Goal: Navigation & Orientation: Find specific page/section

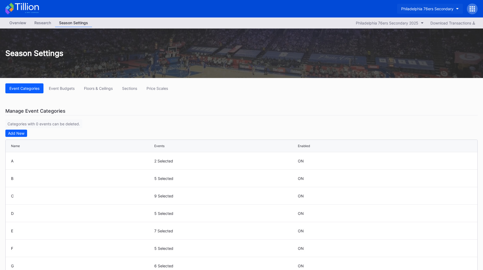
click at [430, 10] on div "Philadelphia 76ers Secondary" at bounding box center [427, 8] width 52 height 5
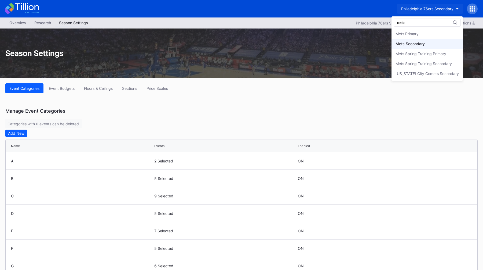
type input "mets"
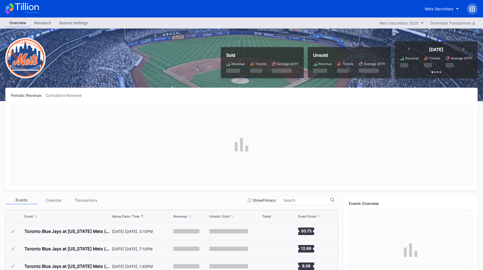
scroll to position [1082, 0]
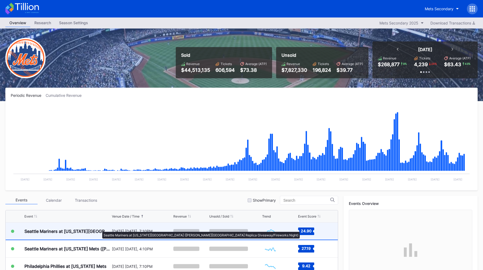
click at [100, 229] on div "Seattle Mariners at [US_STATE][GEOGRAPHIC_DATA] ([PERSON_NAME][GEOGRAPHIC_DATA]…" at bounding box center [67, 230] width 86 height 5
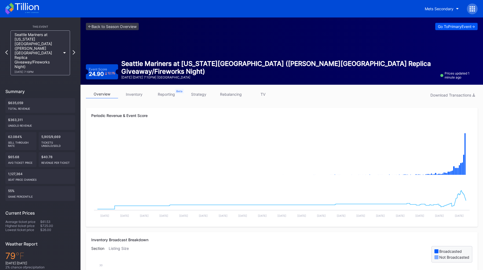
click at [441, 25] on div "Go To Primary Event ->" at bounding box center [456, 26] width 37 height 5
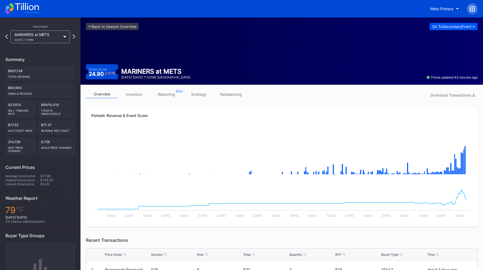
click at [439, 27] on div "Go To Secondary Event ->" at bounding box center [454, 26] width 43 height 5
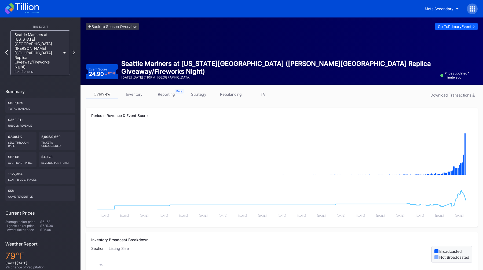
click at [309, 44] on div "<- Back to Season Overview Go To Primary Event -> Event Score 24.90 12.1 % Seat…" at bounding box center [282, 50] width 403 height 67
click at [205, 90] on link "strategy" at bounding box center [199, 94] width 32 height 8
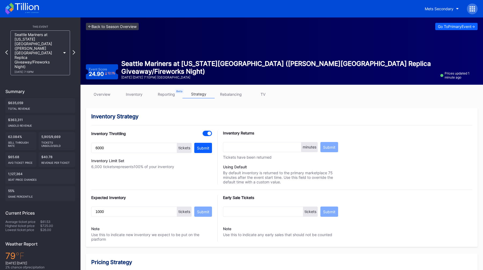
click at [117, 28] on link "<- Back to Season Overview" at bounding box center [112, 26] width 53 height 7
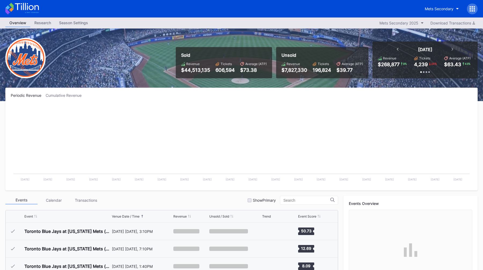
scroll to position [1082, 0]
